Goal: Check status: Check status

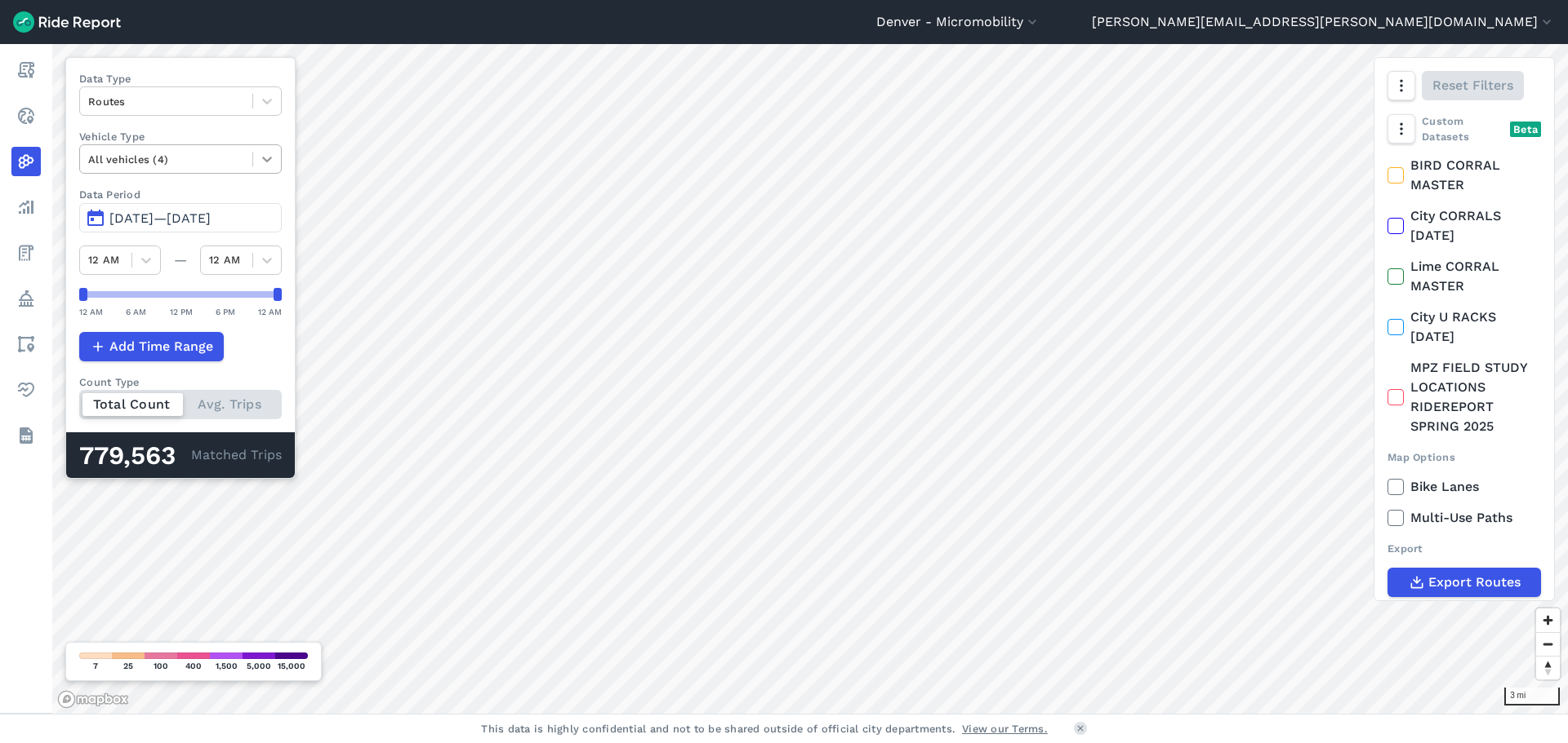
click at [273, 157] on icon at bounding box center [267, 159] width 17 height 17
click at [168, 215] on span "[DATE]—[DATE]" at bounding box center [160, 218] width 101 height 16
click at [146, 218] on span "[DATE]—[DATE]" at bounding box center [160, 218] width 101 height 16
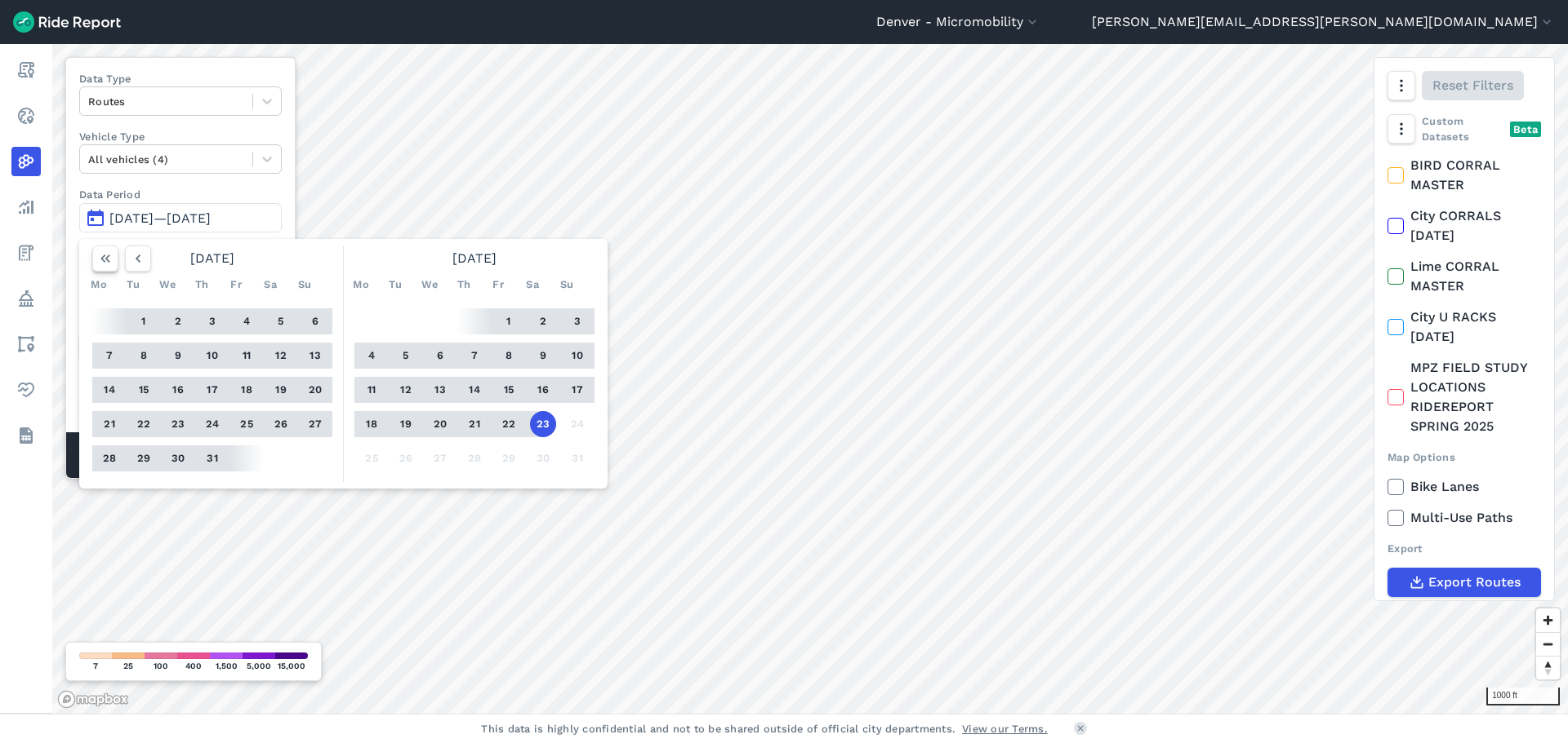
click at [109, 260] on icon "button" at bounding box center [105, 258] width 17 height 17
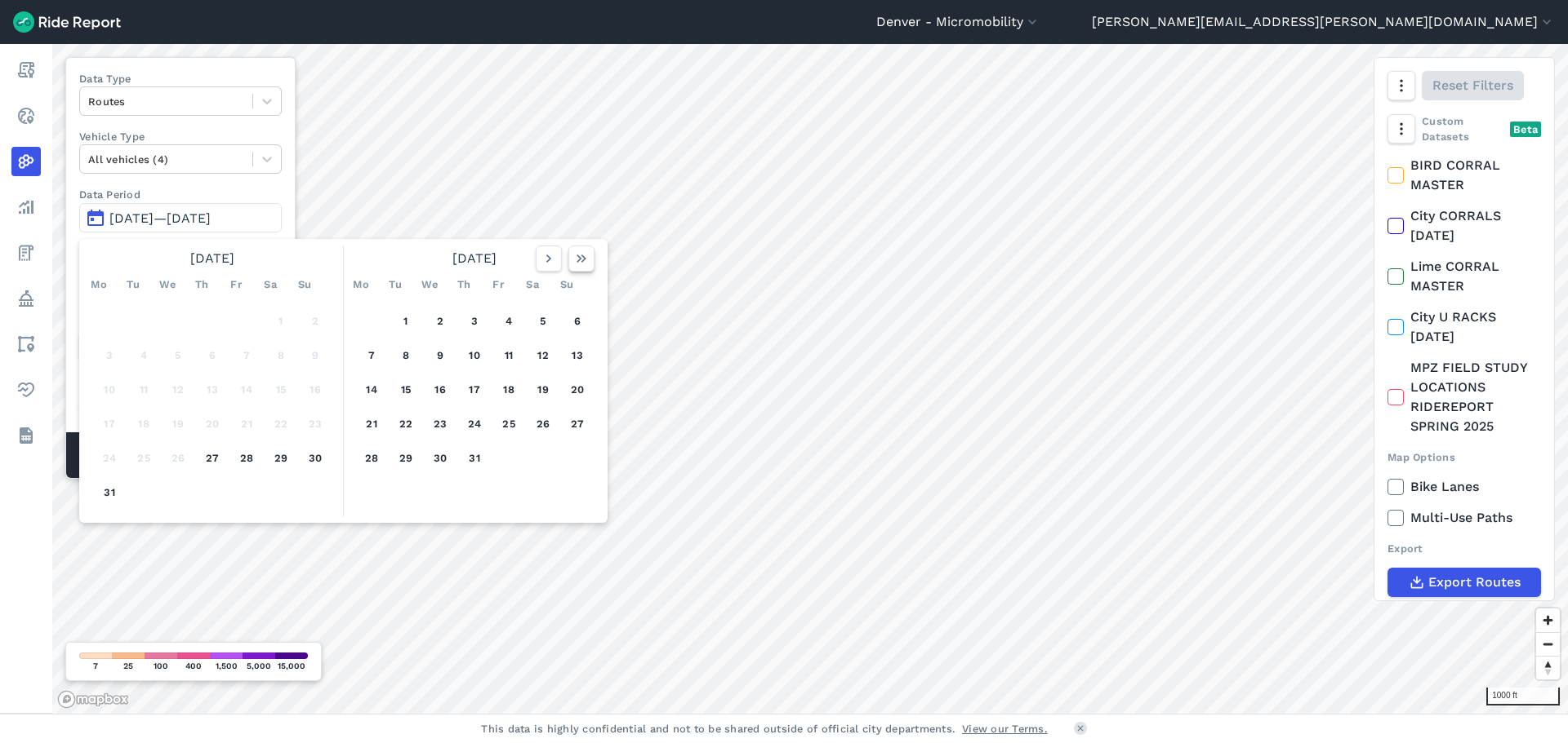
click at [582, 260] on icon "button" at bounding box center [581, 258] width 17 height 17
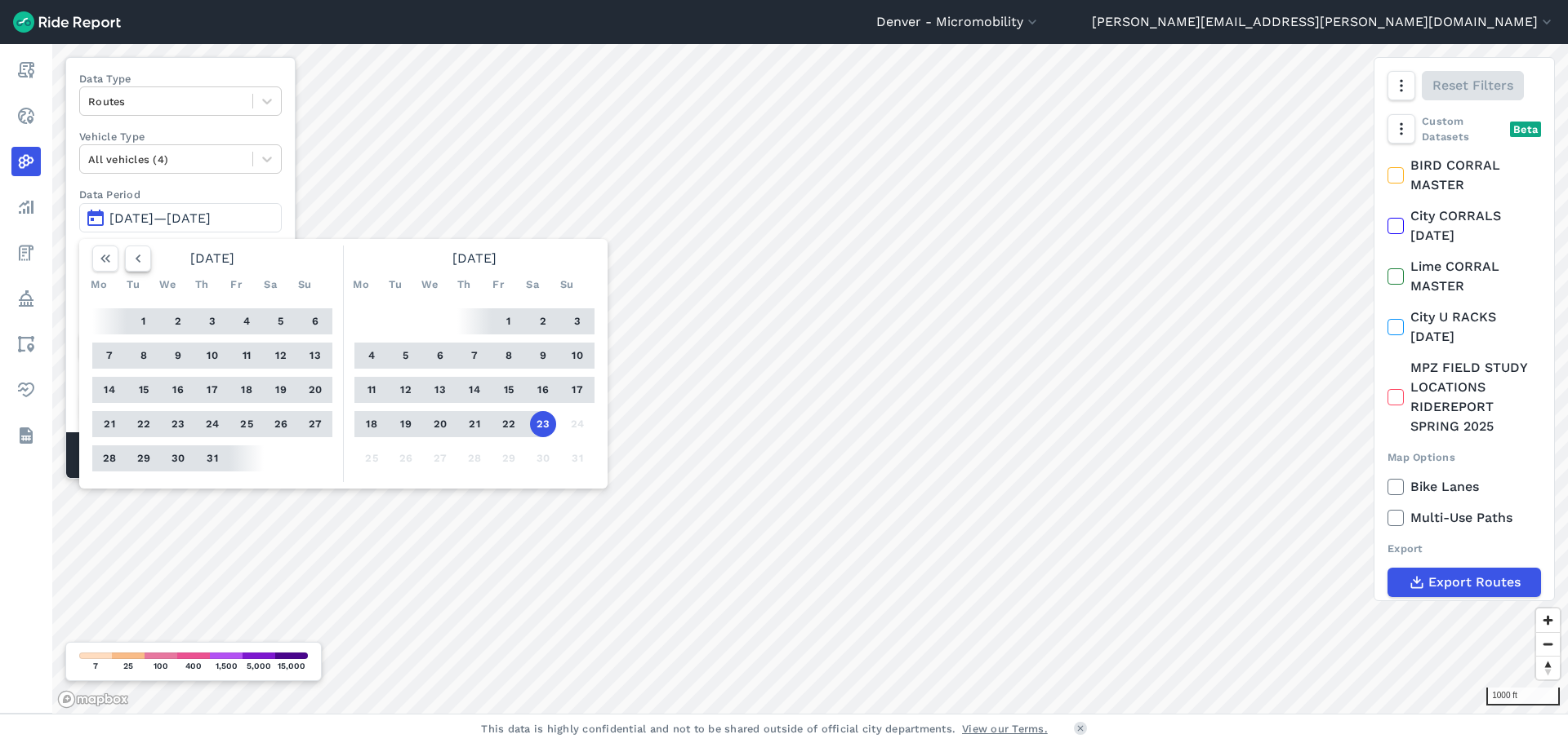
click at [139, 262] on icon "button" at bounding box center [138, 258] width 17 height 17
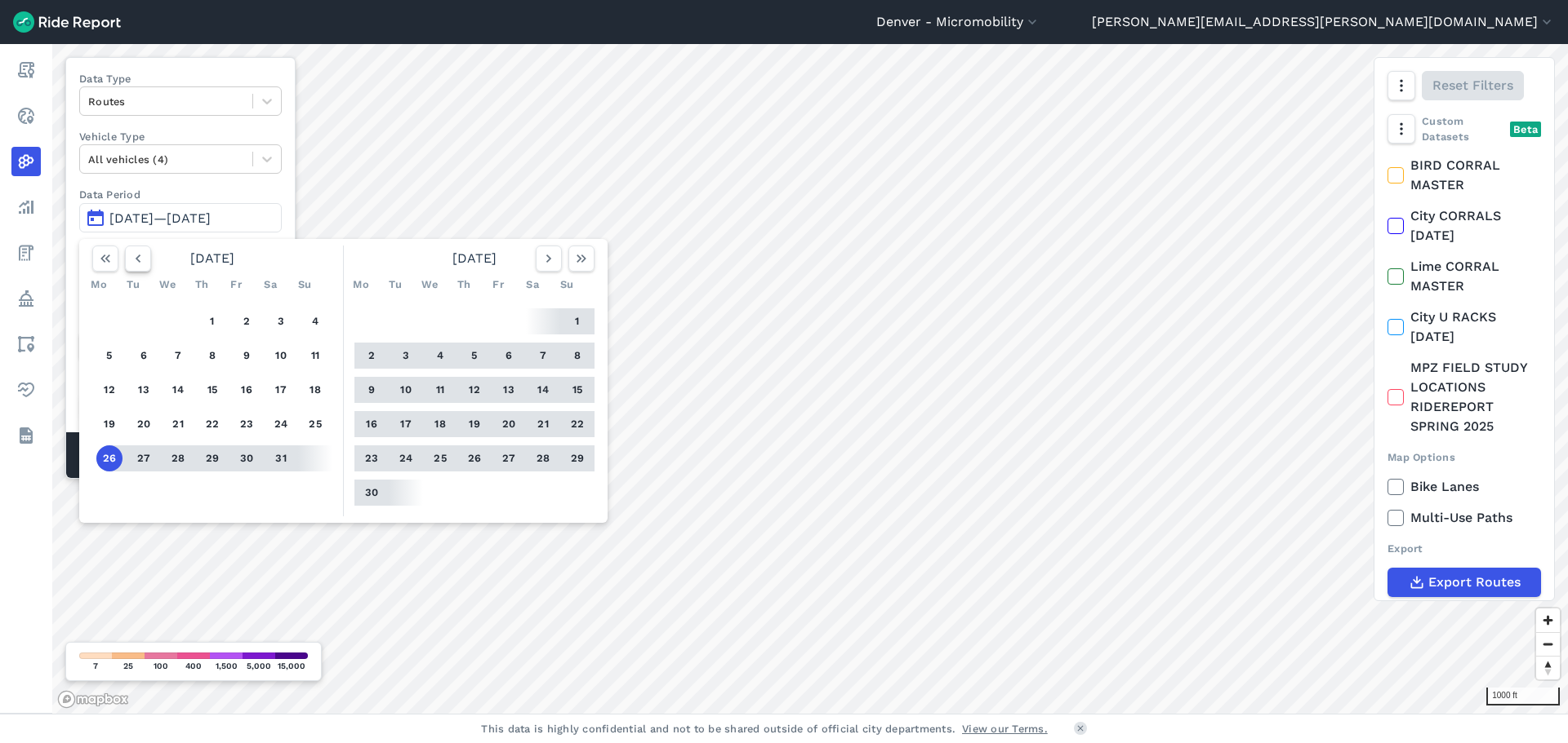
click at [139, 262] on icon "button" at bounding box center [138, 258] width 17 height 17
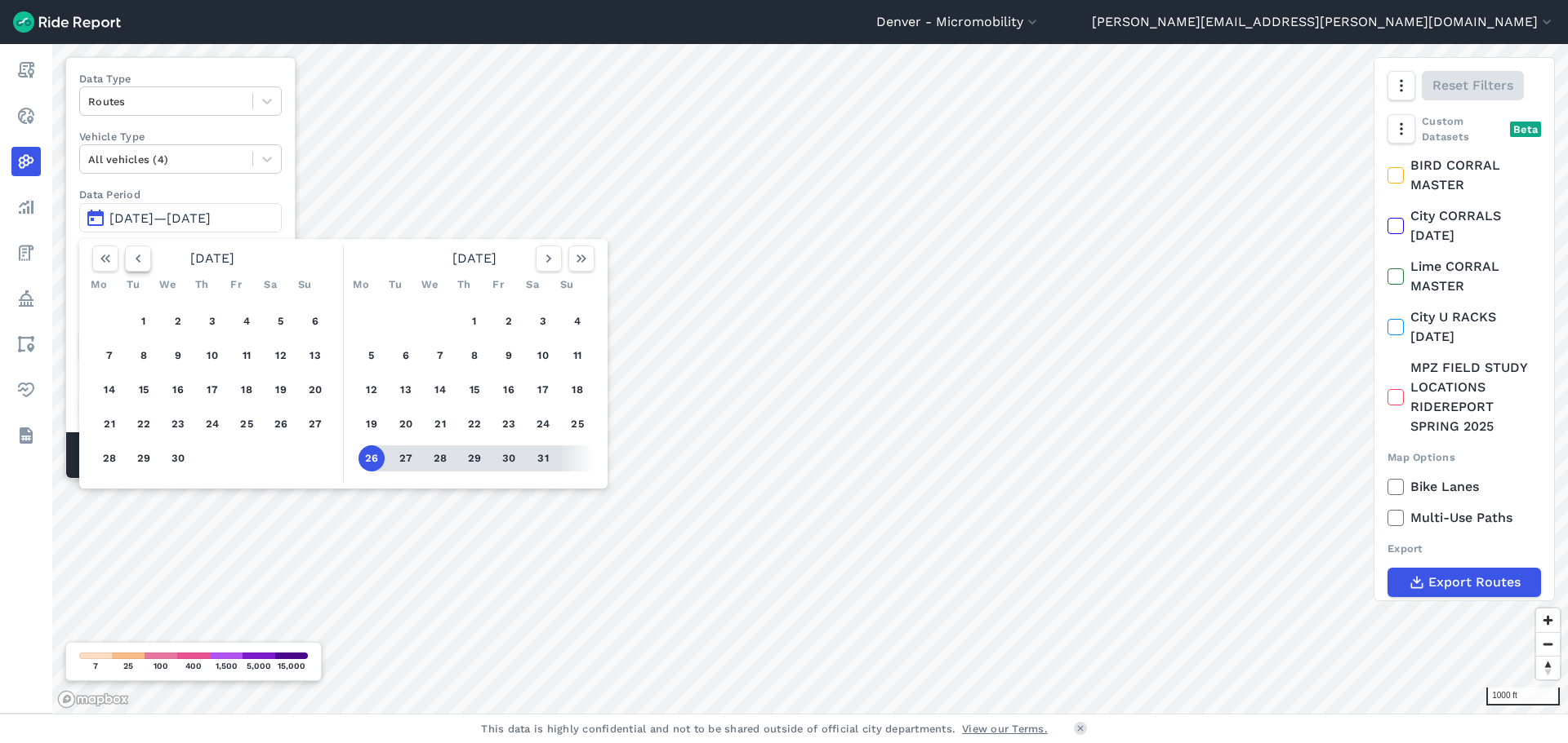
click at [139, 262] on icon "button" at bounding box center [138, 258] width 17 height 17
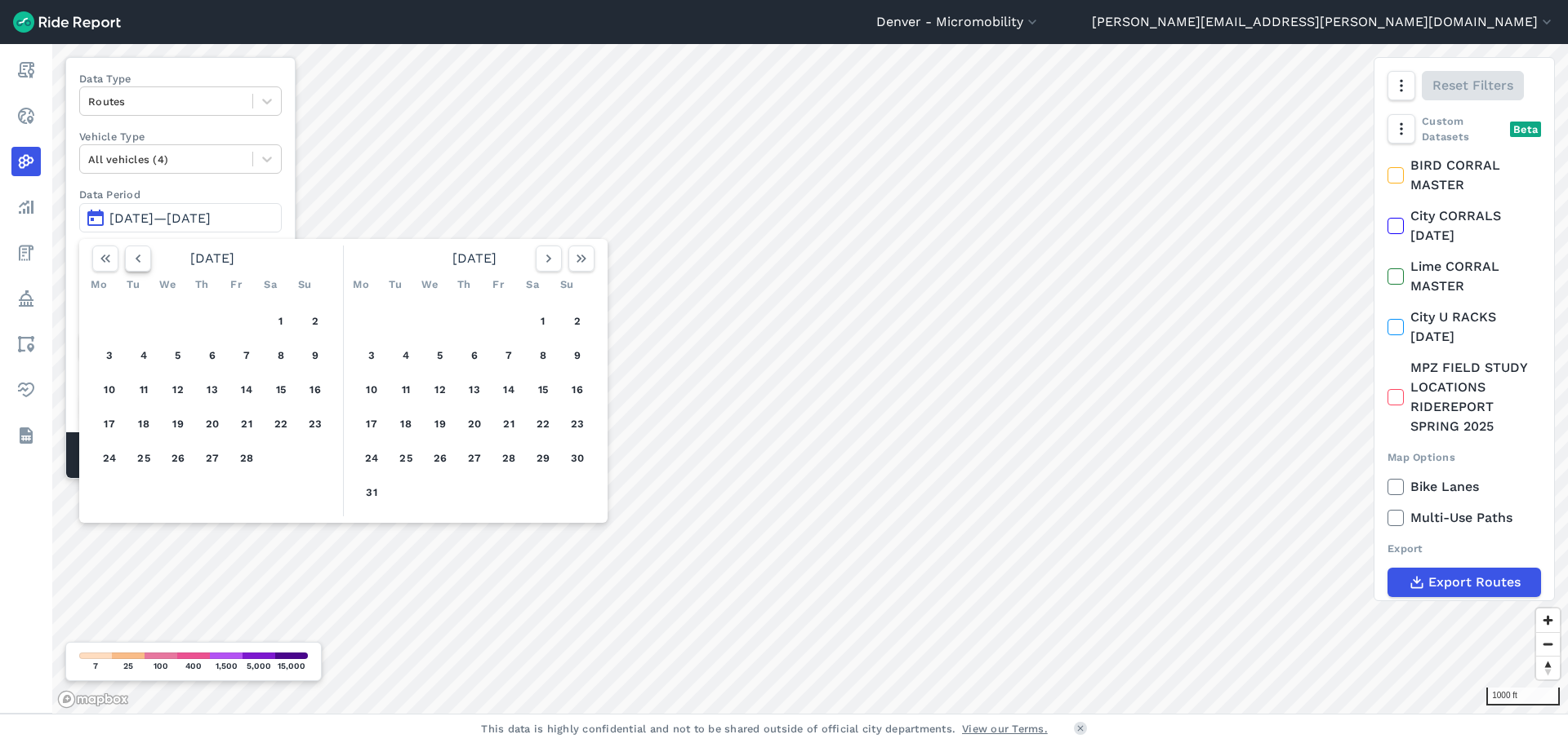
click at [139, 262] on icon "button" at bounding box center [138, 258] width 17 height 17
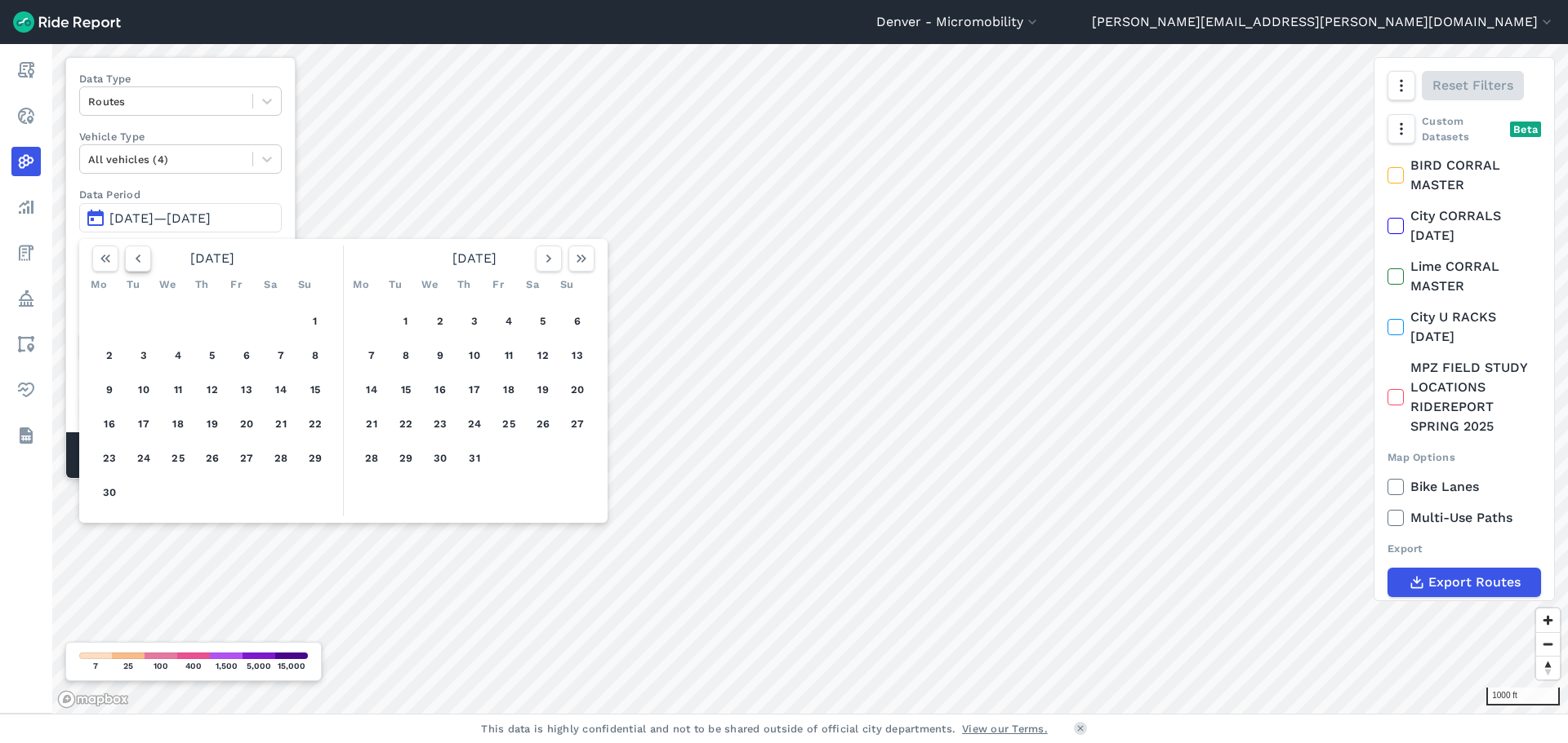
click at [139, 262] on icon "button" at bounding box center [138, 258] width 17 height 17
click at [215, 319] on button "1" at bounding box center [212, 322] width 26 height 26
click at [591, 266] on button "button" at bounding box center [581, 259] width 26 height 26
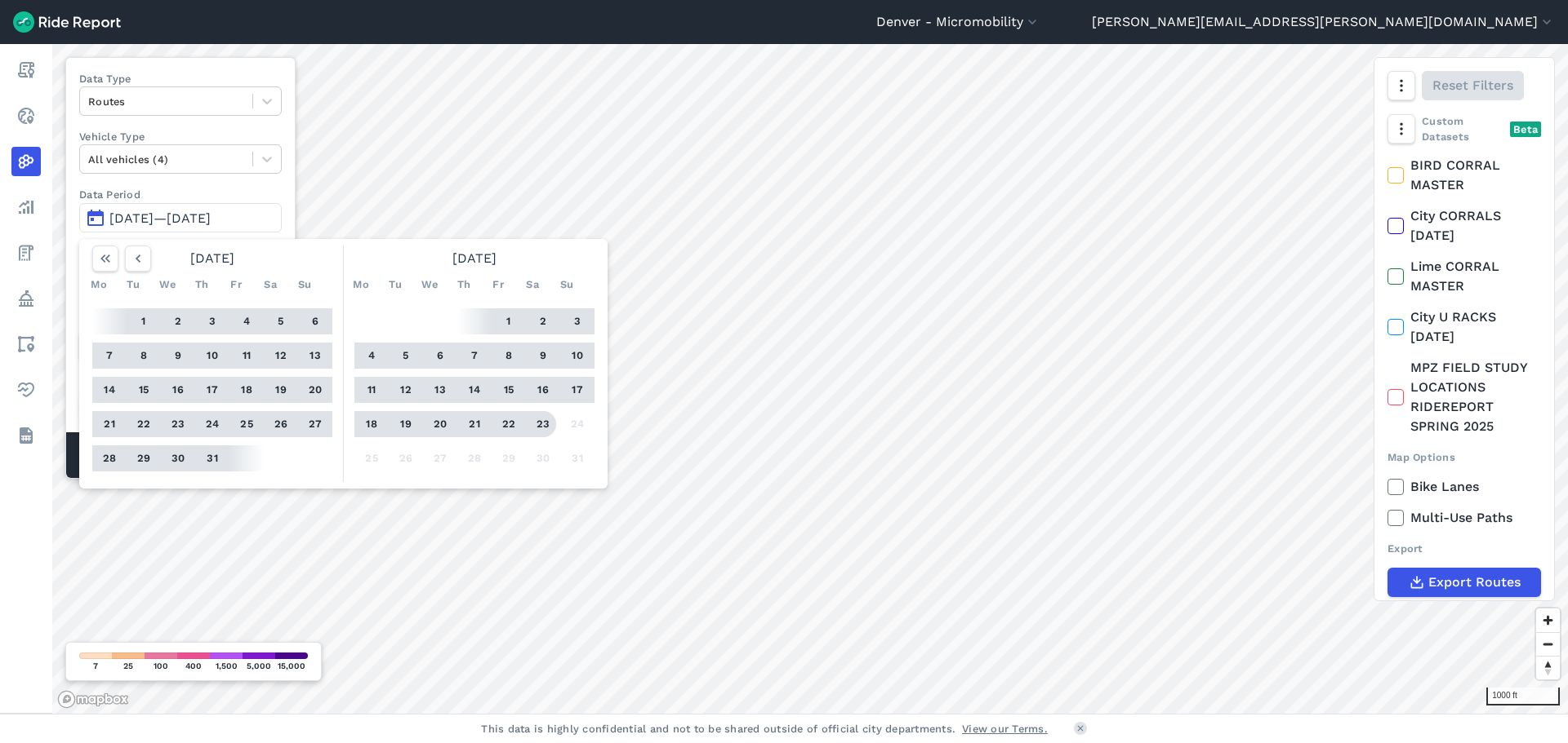
click at [542, 426] on button "23" at bounding box center [543, 425] width 26 height 26
